Goal: Information Seeking & Learning: Learn about a topic

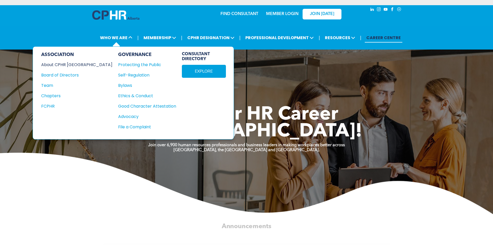
click at [72, 64] on div "About CPHR Alberta" at bounding box center [73, 64] width 64 height 6
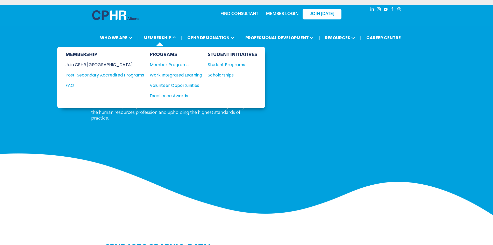
click at [98, 63] on div "Join CPHR [GEOGRAPHIC_DATA]" at bounding box center [100, 64] width 71 height 6
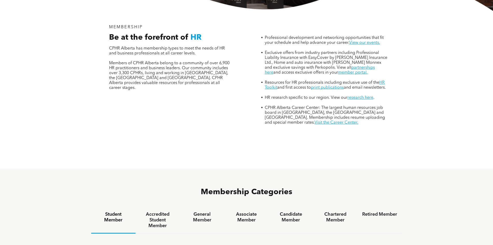
scroll to position [155, 0]
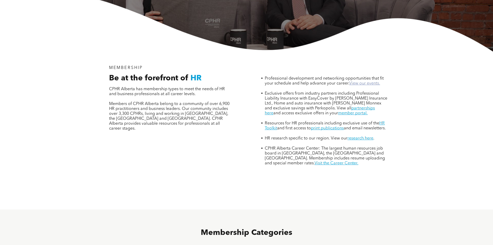
click at [363, 81] on link "View our events." at bounding box center [364, 83] width 31 height 4
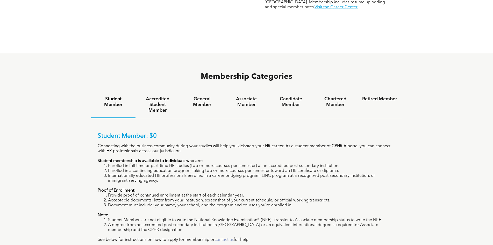
scroll to position [311, 0]
click at [201, 96] on div "General Member" at bounding box center [202, 105] width 44 height 27
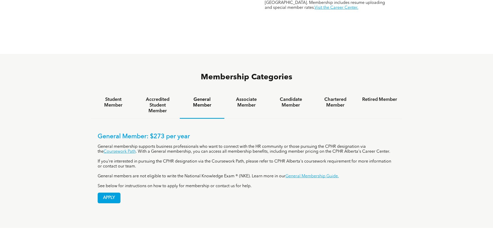
click at [205, 97] on h4 "General Member" at bounding box center [201, 102] width 35 height 11
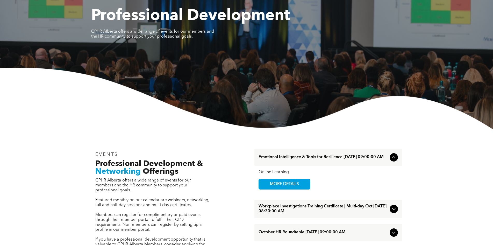
scroll to position [52, 0]
